Goal: Information Seeking & Learning: Check status

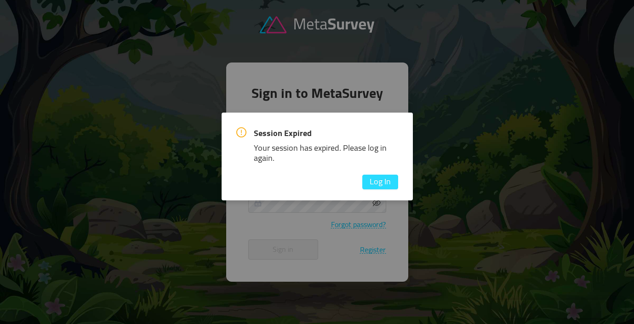
type input "[PERSON_NAME][EMAIL_ADDRESS][DOMAIN_NAME]"
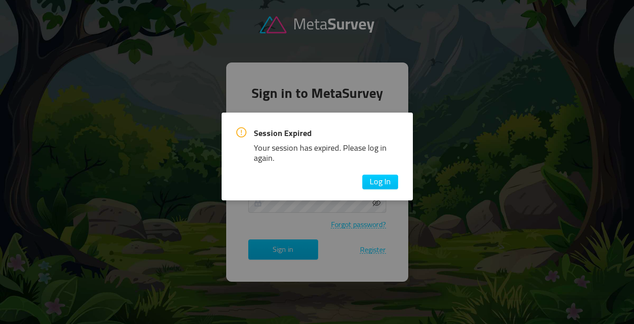
click at [372, 187] on button "Log In" at bounding box center [380, 182] width 36 height 15
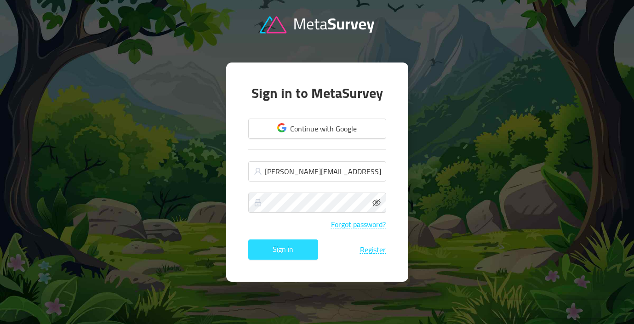
drag, startPoint x: 274, startPoint y: 248, endPoint x: 288, endPoint y: 250, distance: 14.3
click at [274, 249] on button "Sign in" at bounding box center [283, 250] width 70 height 20
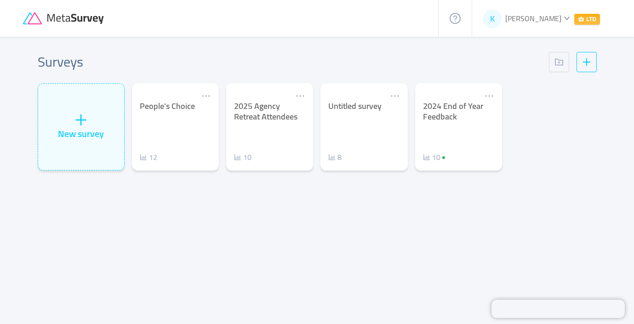
click at [164, 128] on div "People's Choice 12" at bounding box center [175, 132] width 71 height 62
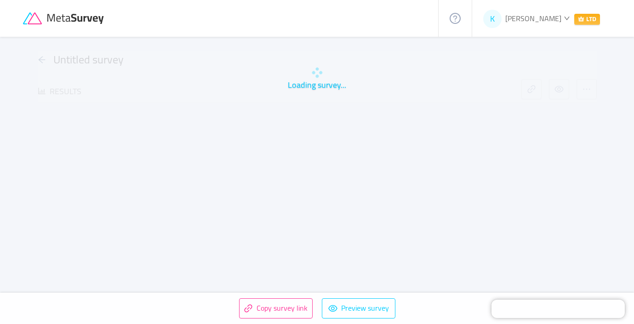
drag, startPoint x: 193, startPoint y: 132, endPoint x: 262, endPoint y: 133, distance: 69.0
click at [262, 133] on div "Loading survey... Untitled survey Results" at bounding box center [317, 170] width 589 height 266
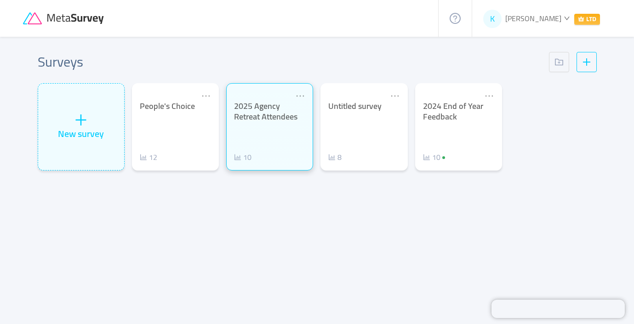
click at [279, 128] on div "2025 Agency Retreat Attendees 10" at bounding box center [269, 132] width 71 height 62
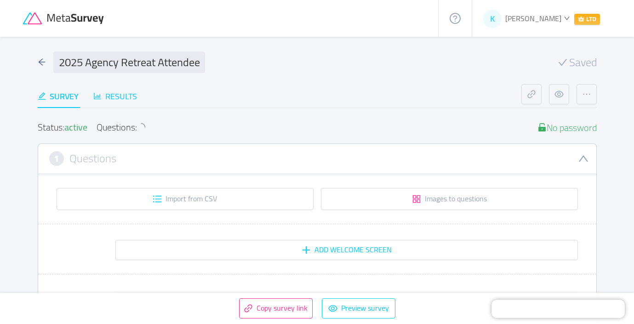
click at [119, 98] on div "Results" at bounding box center [115, 96] width 44 height 12
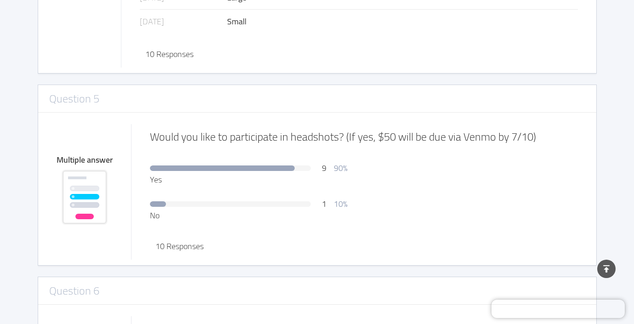
scroll to position [1229, 0]
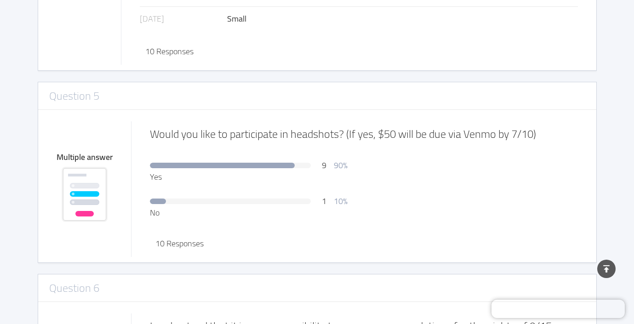
drag, startPoint x: 342, startPoint y: 190, endPoint x: 332, endPoint y: 190, distance: 10.1
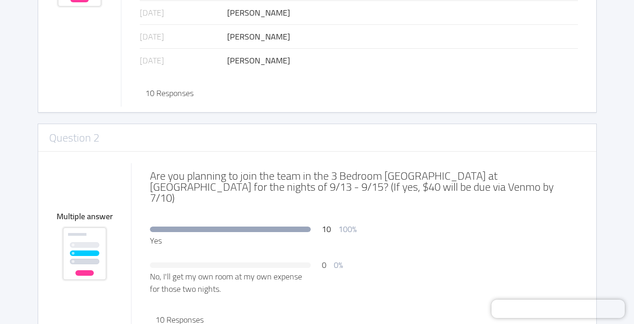
scroll to position [0, 0]
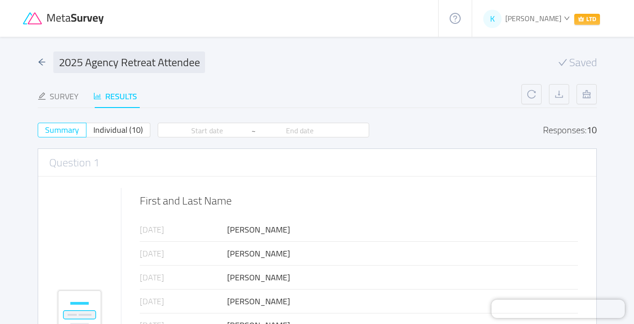
drag, startPoint x: 123, startPoint y: 135, endPoint x: 161, endPoint y: 145, distance: 39.5
click at [123, 135] on span "Individual (10)" at bounding box center [118, 129] width 50 height 15
click at [93, 133] on input "Individual (10)" at bounding box center [93, 133] width 0 height 0
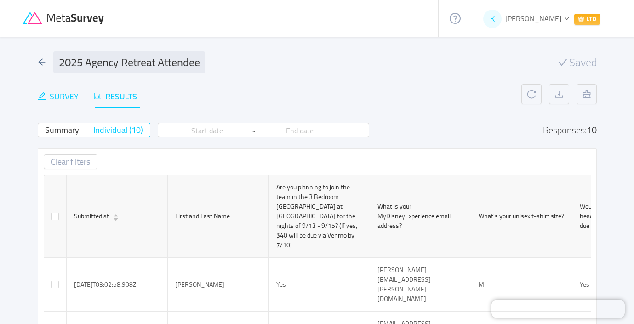
click at [52, 95] on div "Survey" at bounding box center [58, 96] width 41 height 12
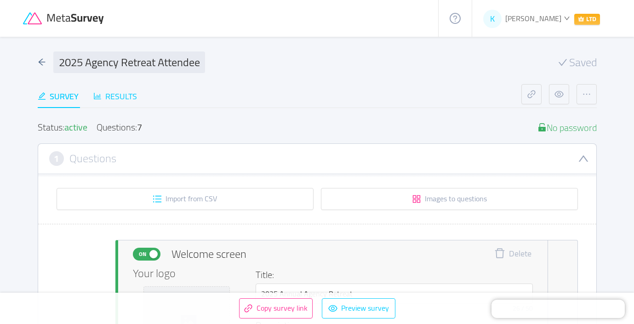
click at [121, 98] on div "Results" at bounding box center [115, 96] width 44 height 12
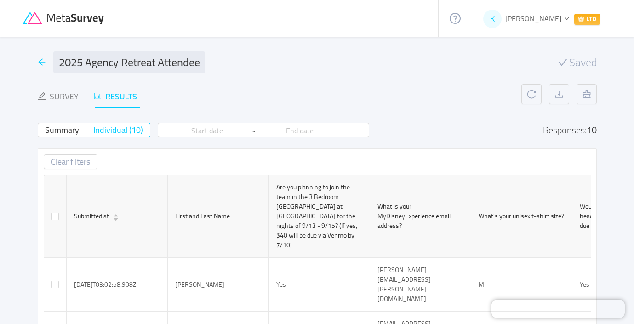
click at [43, 63] on icon "icon: arrow-left" at bounding box center [42, 62] width 8 height 8
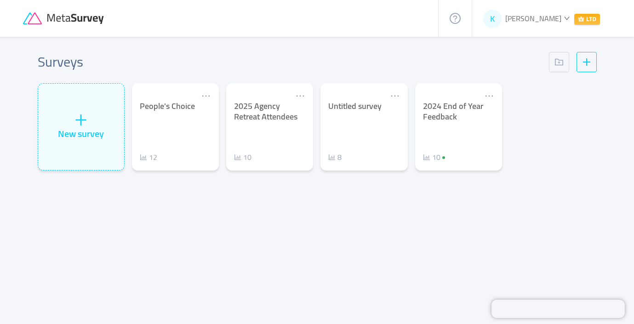
click at [161, 108] on div "People's Choice" at bounding box center [175, 106] width 71 height 11
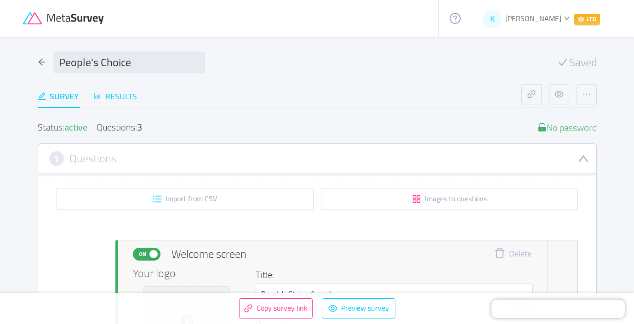
click at [115, 94] on div "Results" at bounding box center [115, 96] width 44 height 12
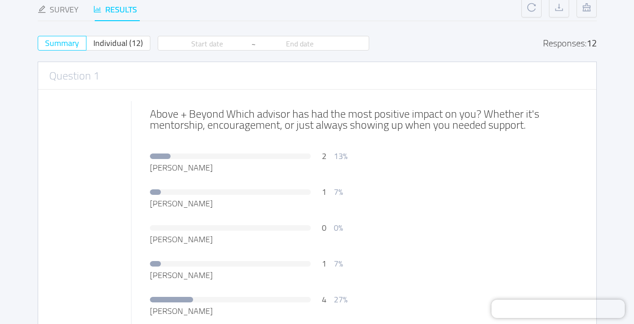
scroll to position [84, 0]
